Goal: Check status

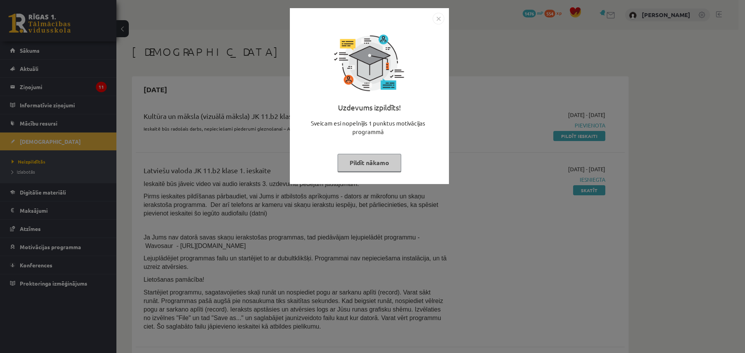
click at [144, 96] on div "Uzdevums izpildīts! Sveicam esi nopelnījis 1 punktus motivācijas programmā Pild…" at bounding box center [372, 176] width 745 height 353
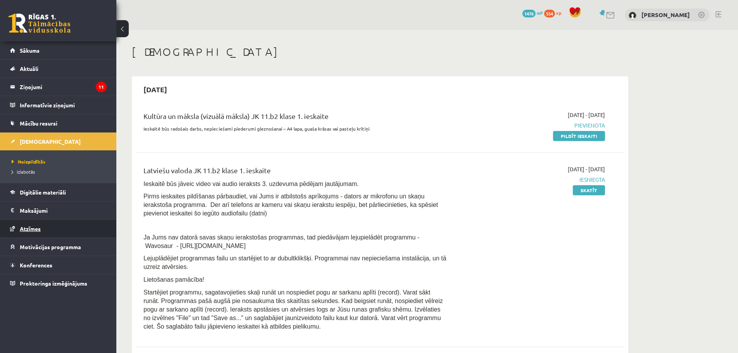
click at [26, 227] on span "Atzīmes" at bounding box center [30, 228] width 21 height 7
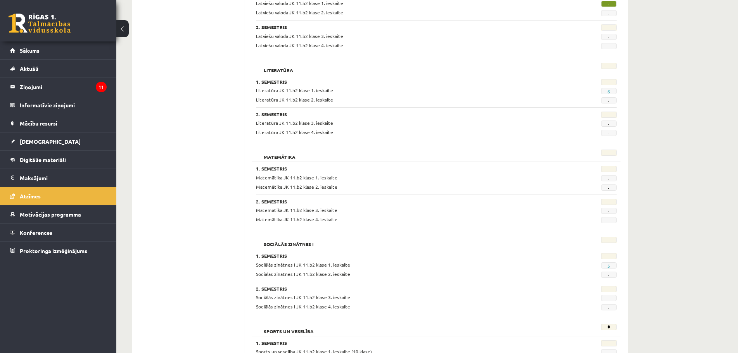
scroll to position [510, 0]
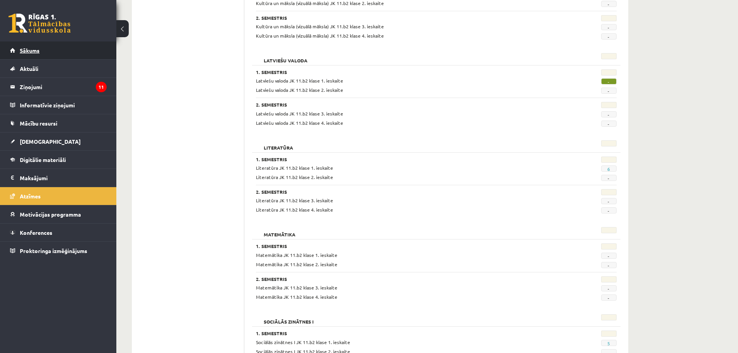
click at [30, 58] on link "Sākums" at bounding box center [58, 51] width 97 height 18
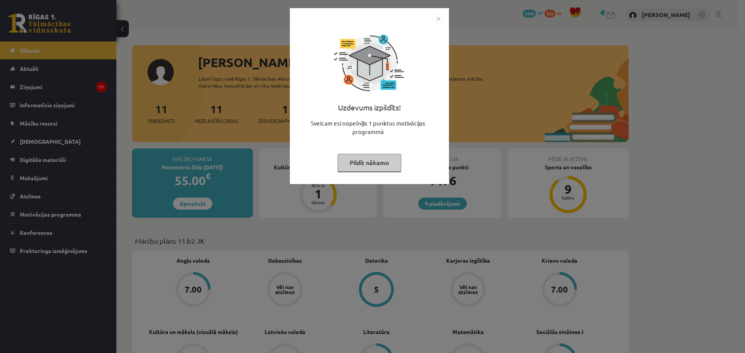
click at [221, 80] on div "Uzdevums izpildīts! Sveicam esi nopelnījis 1 punktus motivācijas programmā Pild…" at bounding box center [372, 176] width 745 height 353
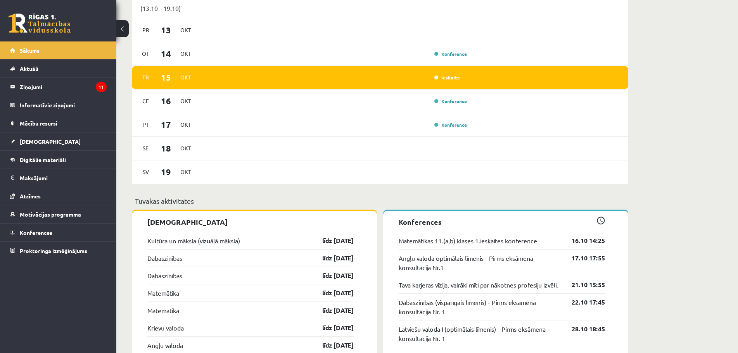
scroll to position [543, 0]
